Goal: Transaction & Acquisition: Download file/media

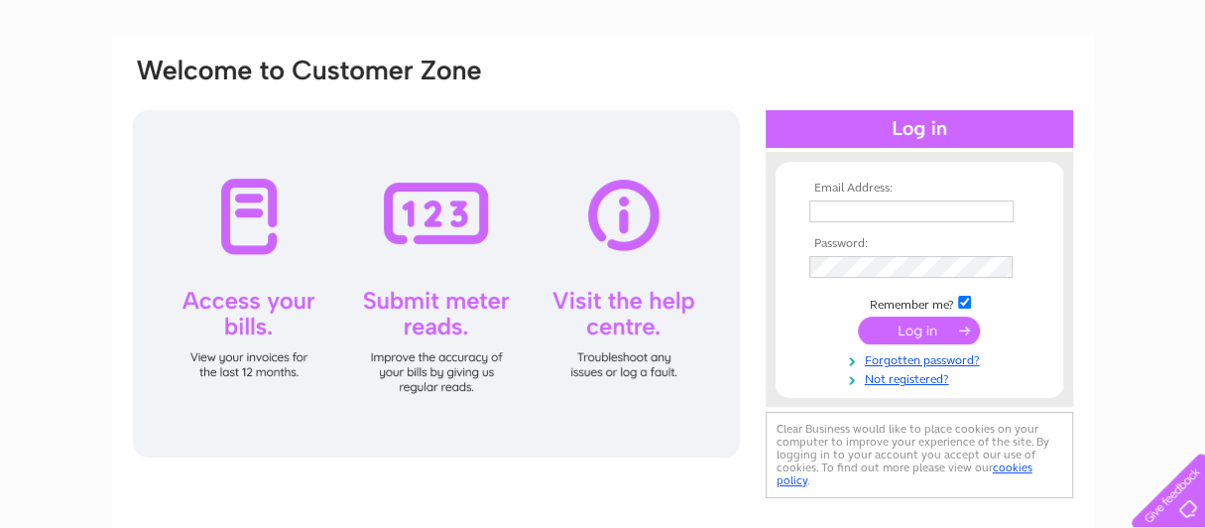
scroll to position [198, 0]
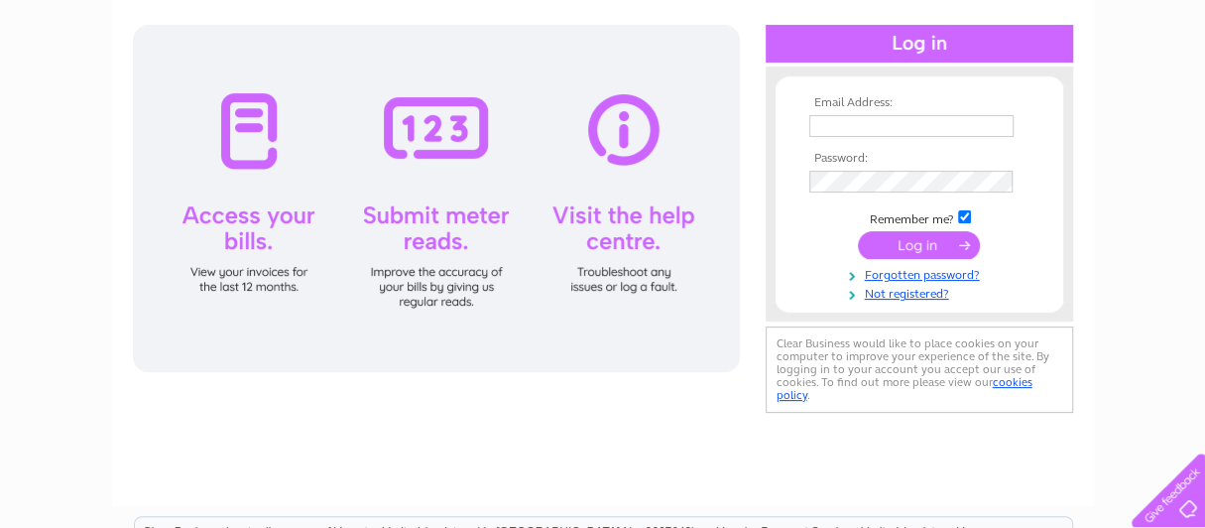
type input "[EMAIL_ADDRESS][DOMAIN_NAME]"
click at [920, 244] on input "submit" at bounding box center [919, 245] width 122 height 28
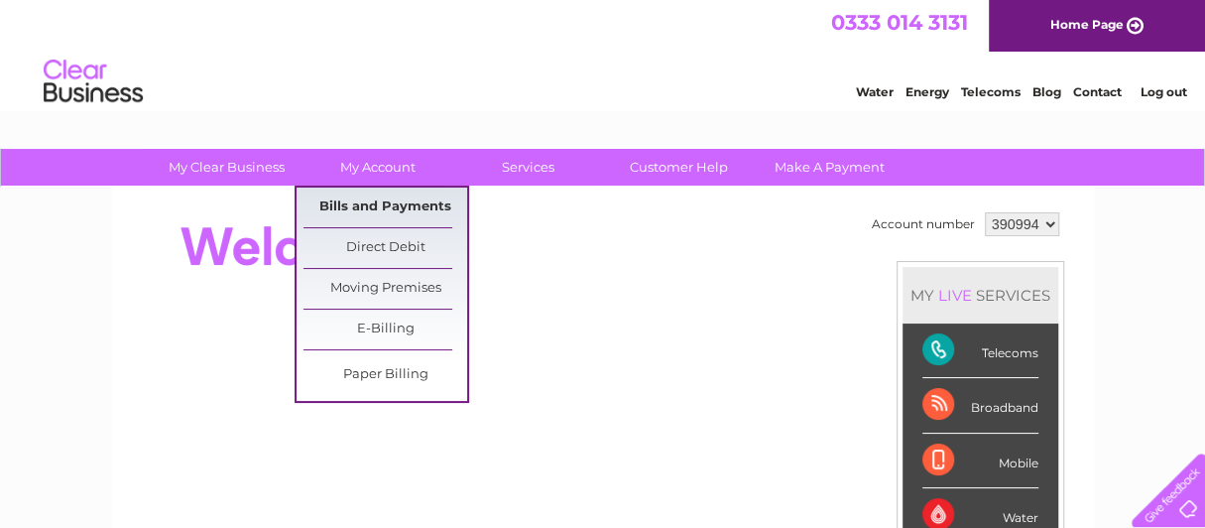
click at [377, 202] on link "Bills and Payments" at bounding box center [385, 207] width 164 height 40
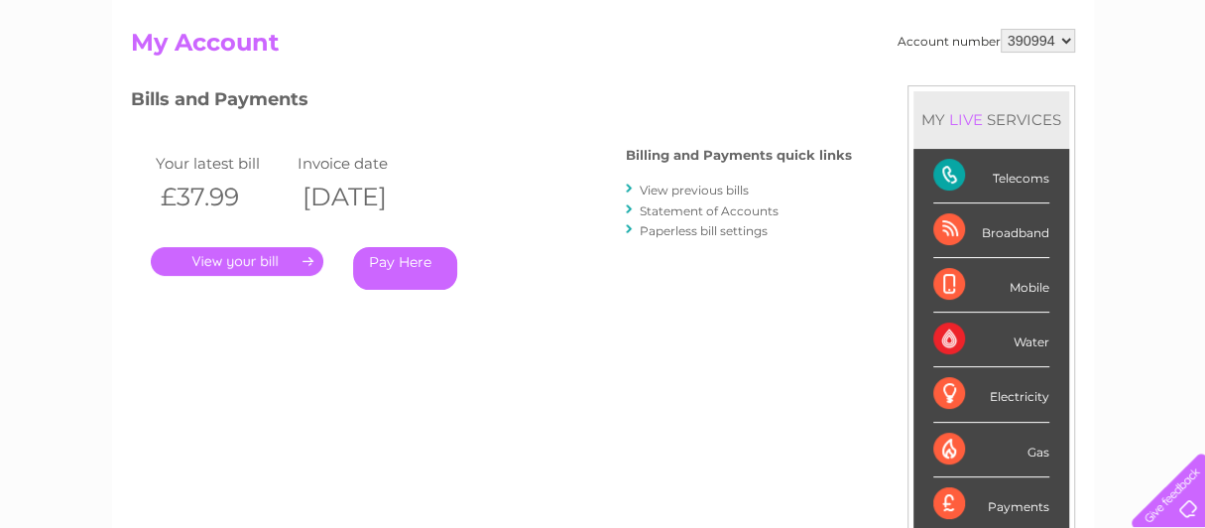
click at [685, 189] on link "View previous bills" at bounding box center [694, 189] width 109 height 15
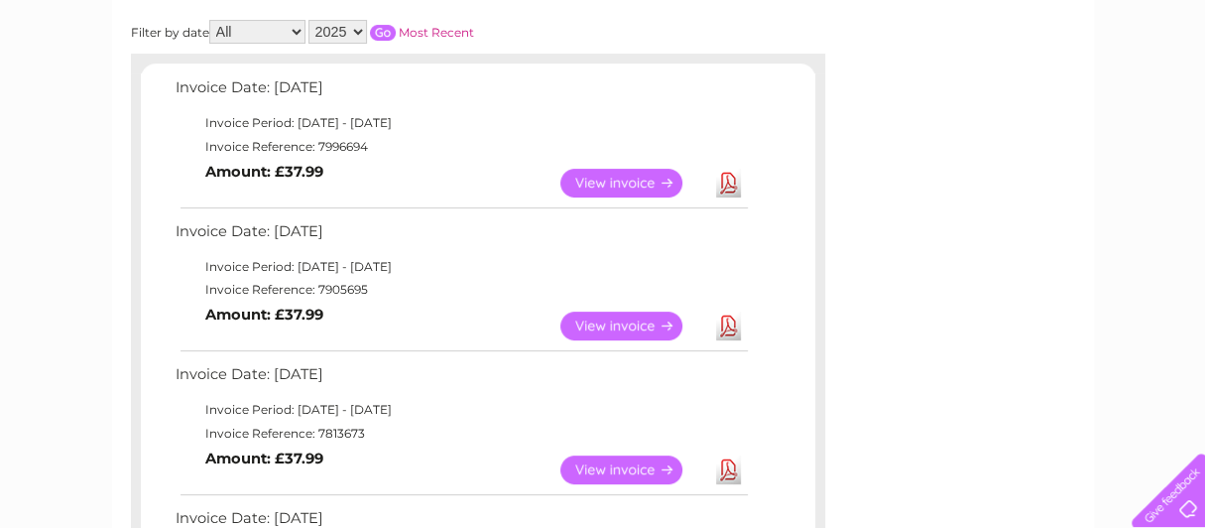
click at [724, 179] on link "Download" at bounding box center [728, 183] width 25 height 29
click at [727, 324] on link "Download" at bounding box center [728, 325] width 25 height 29
click at [729, 324] on link "Download" at bounding box center [728, 325] width 25 height 29
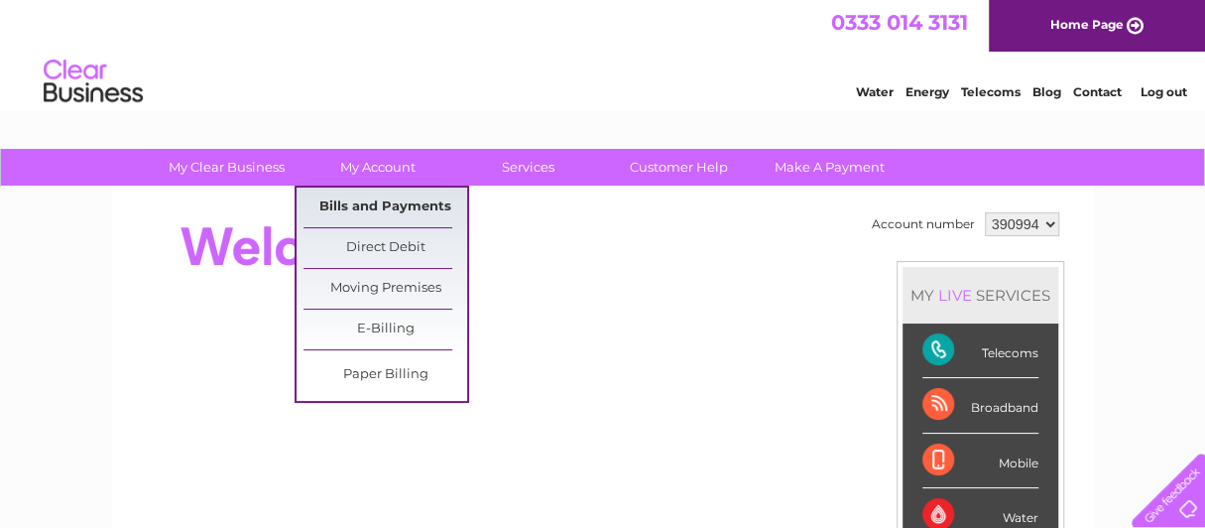
click at [361, 202] on link "Bills and Payments" at bounding box center [385, 207] width 164 height 40
click at [361, 203] on link "Bills and Payments" at bounding box center [385, 207] width 164 height 40
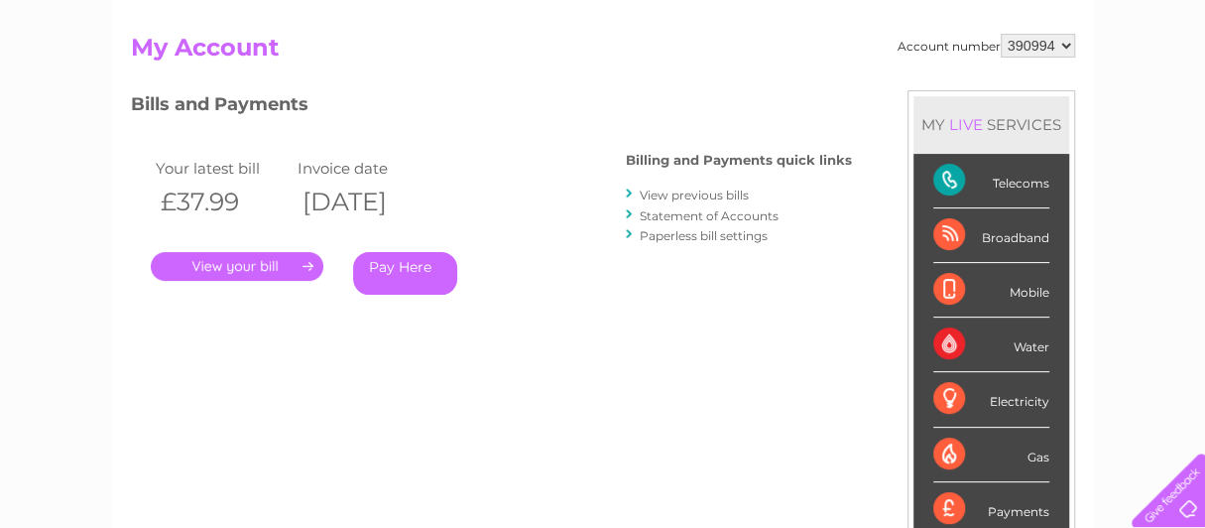
scroll to position [198, 0]
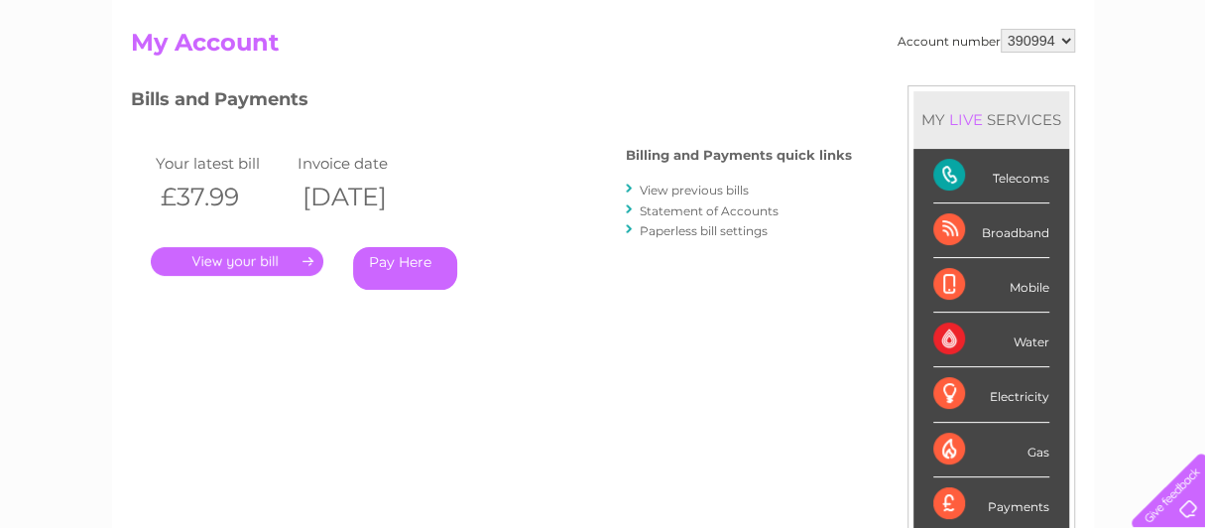
click at [691, 189] on link "View previous bills" at bounding box center [694, 189] width 109 height 15
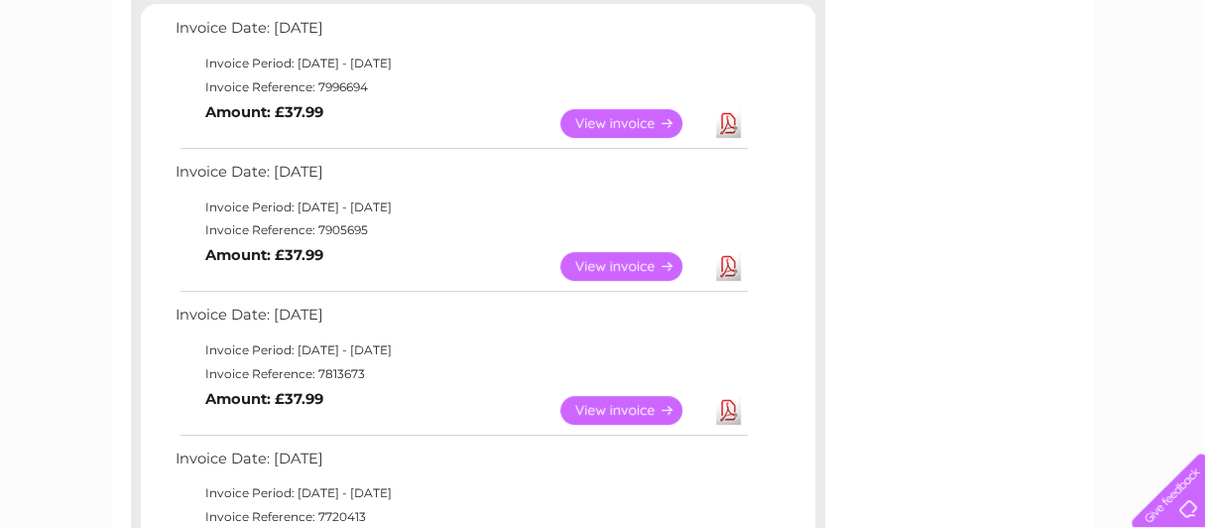
scroll to position [397, 0]
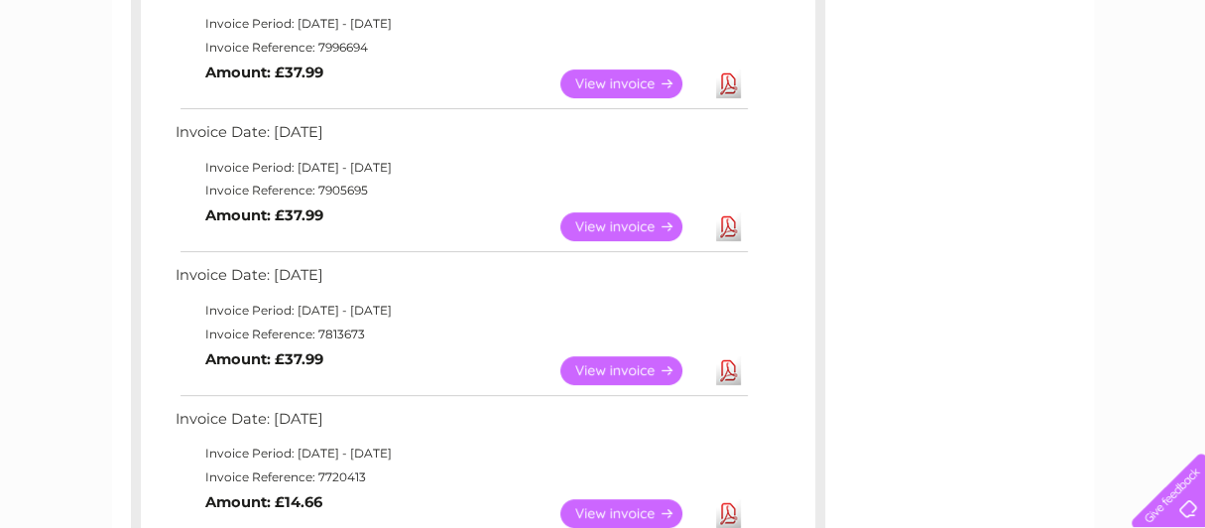
click at [726, 221] on link "Download" at bounding box center [728, 226] width 25 height 29
click at [725, 76] on link "Download" at bounding box center [728, 83] width 25 height 29
